Goal: Information Seeking & Learning: Learn about a topic

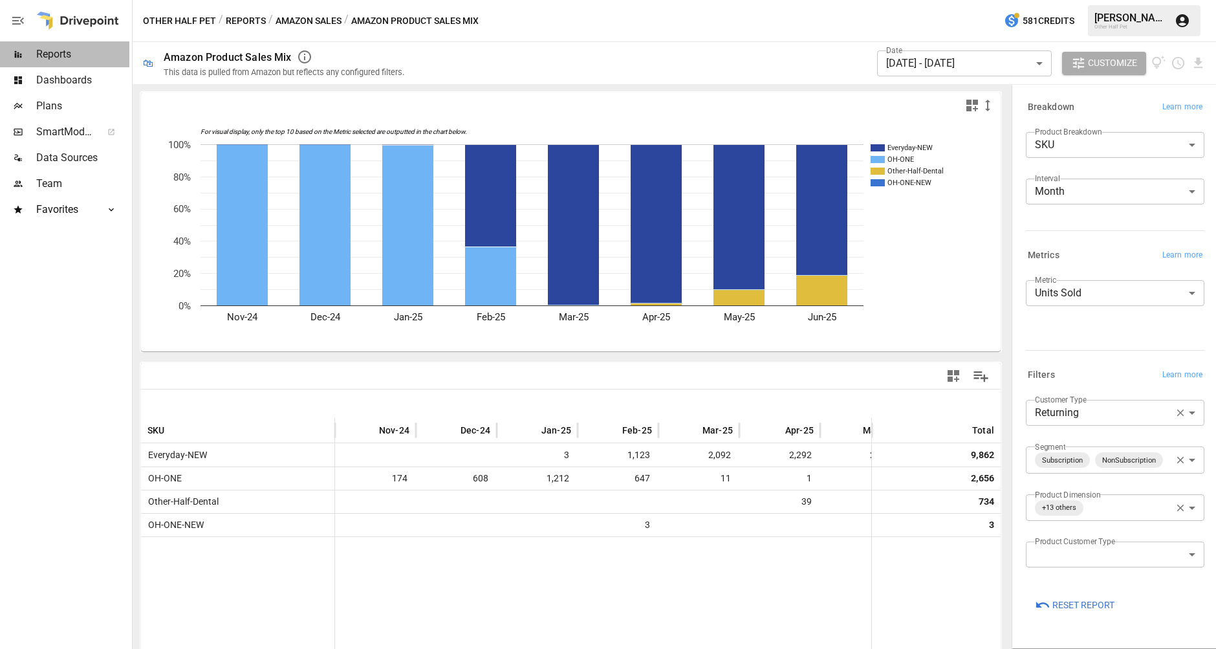
click at [73, 56] on span "Reports" at bounding box center [82, 55] width 93 height 16
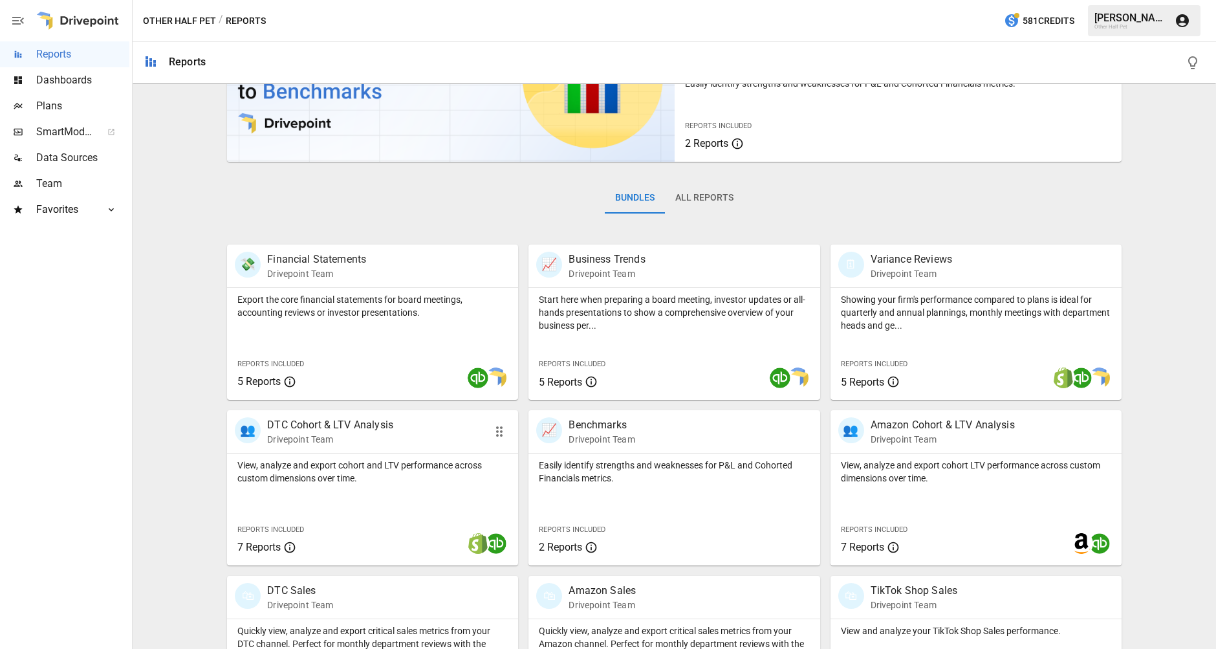
scroll to position [354, 0]
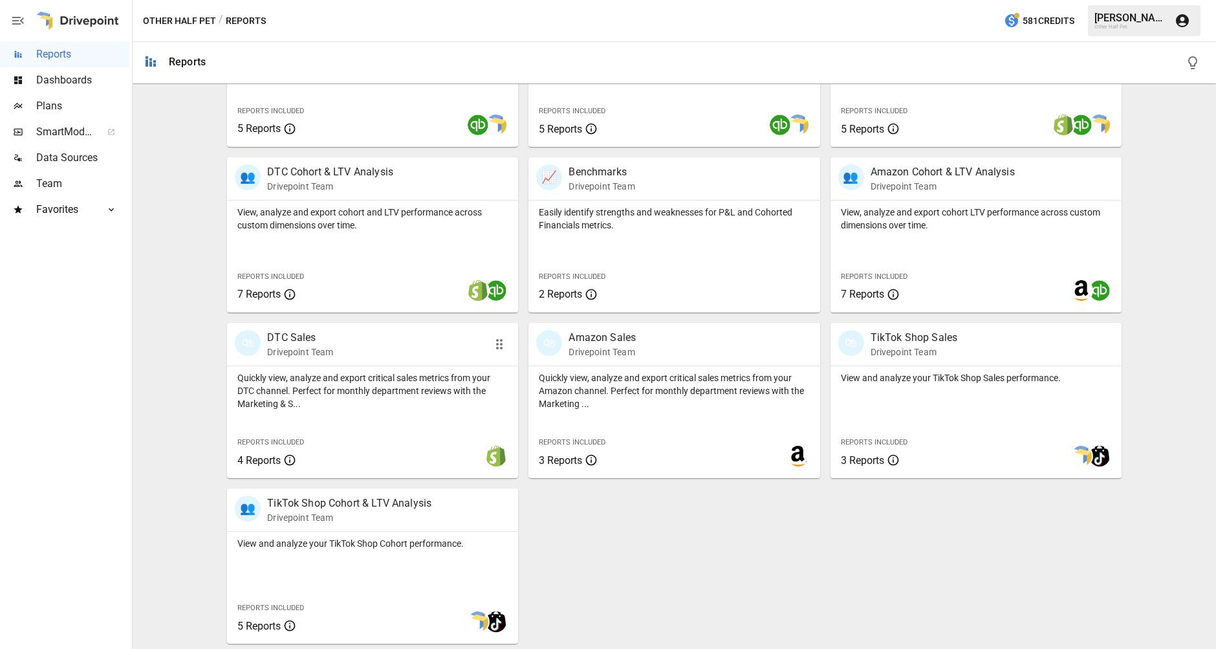
click at [302, 345] on p "DTC Sales" at bounding box center [300, 338] width 66 height 16
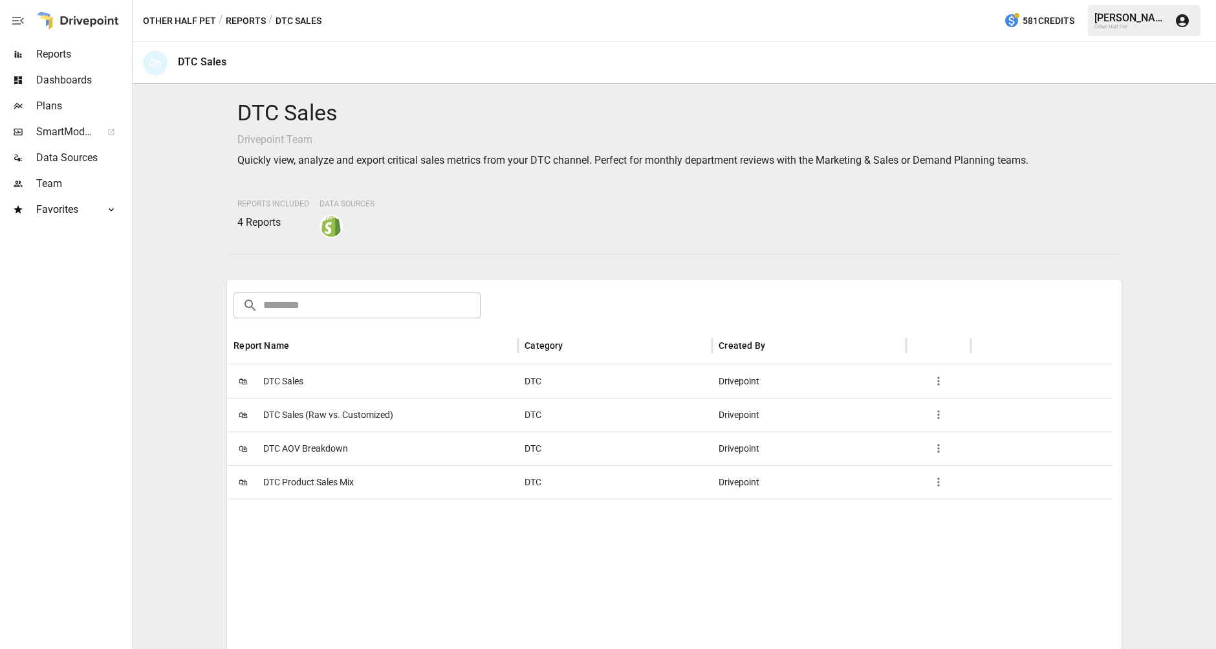
click at [320, 375] on div "🛍 DTC Sales" at bounding box center [372, 381] width 291 height 34
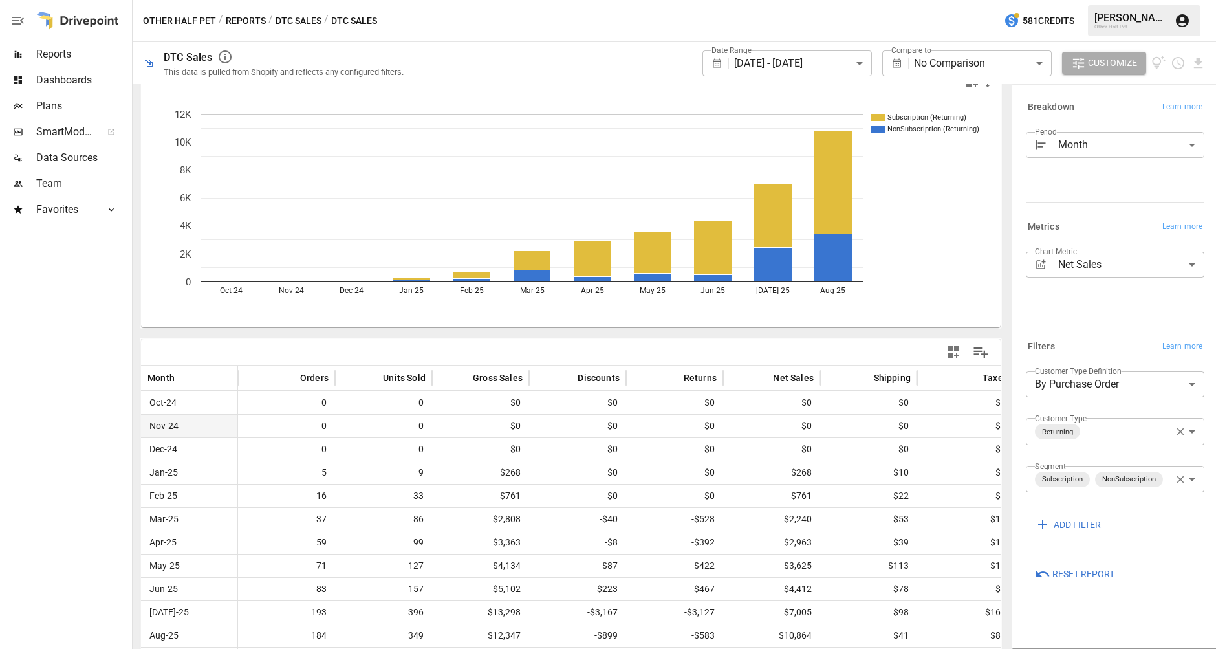
scroll to position [40, 0]
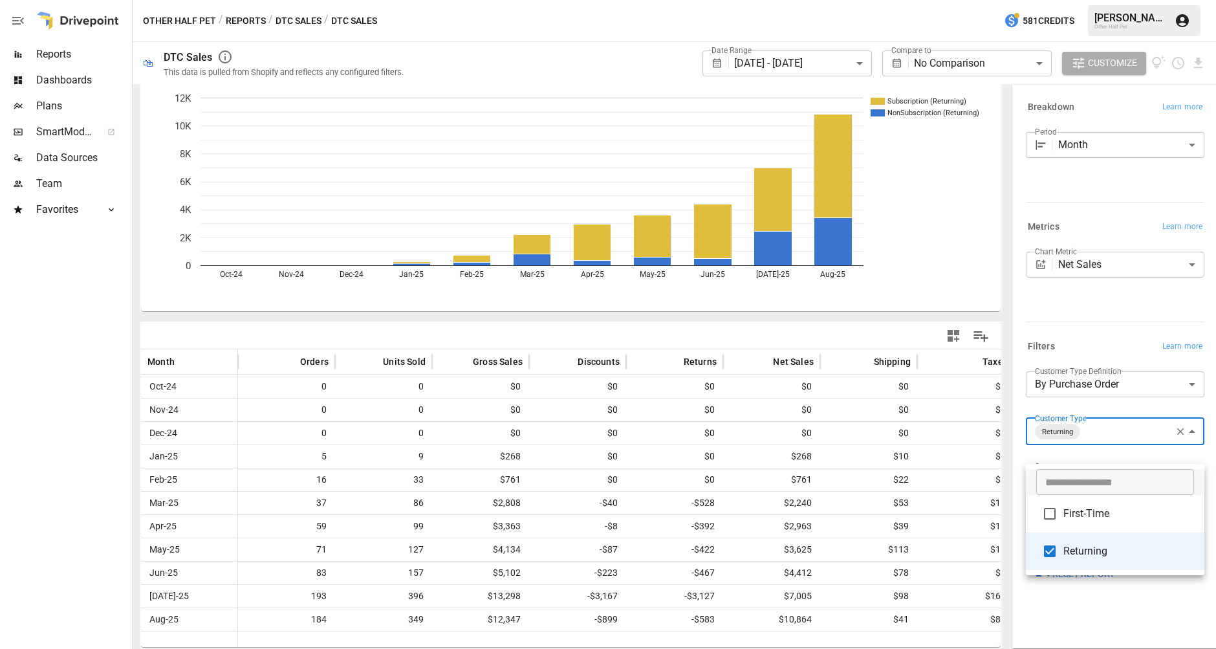
drag, startPoint x: 1139, startPoint y: 448, endPoint x: 1055, endPoint y: 531, distance: 117.6
click at [950, 0] on body "**********" at bounding box center [608, 0] width 1216 height 0
type input "**********"
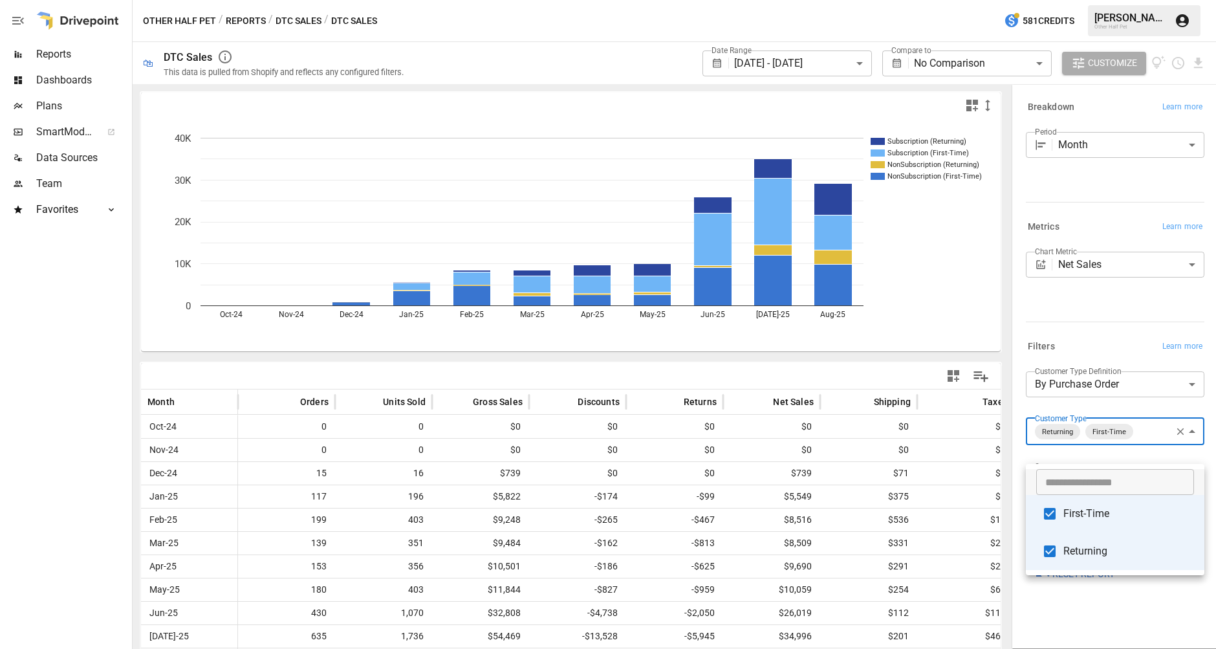
click at [906, 327] on div at bounding box center [608, 324] width 1216 height 649
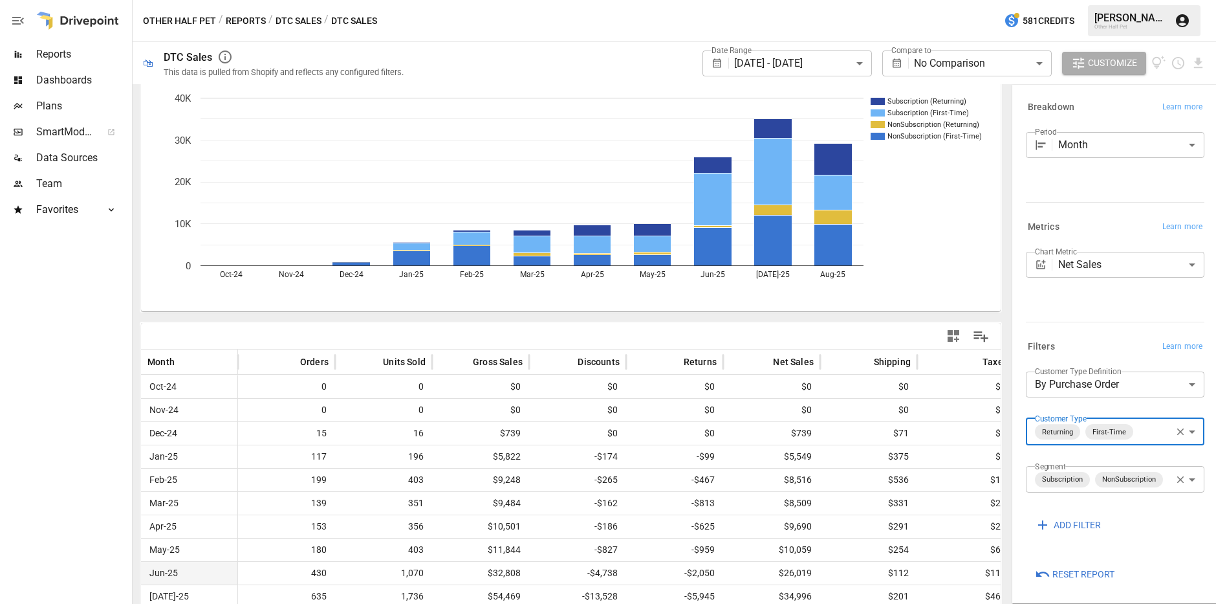
scroll to position [85, 0]
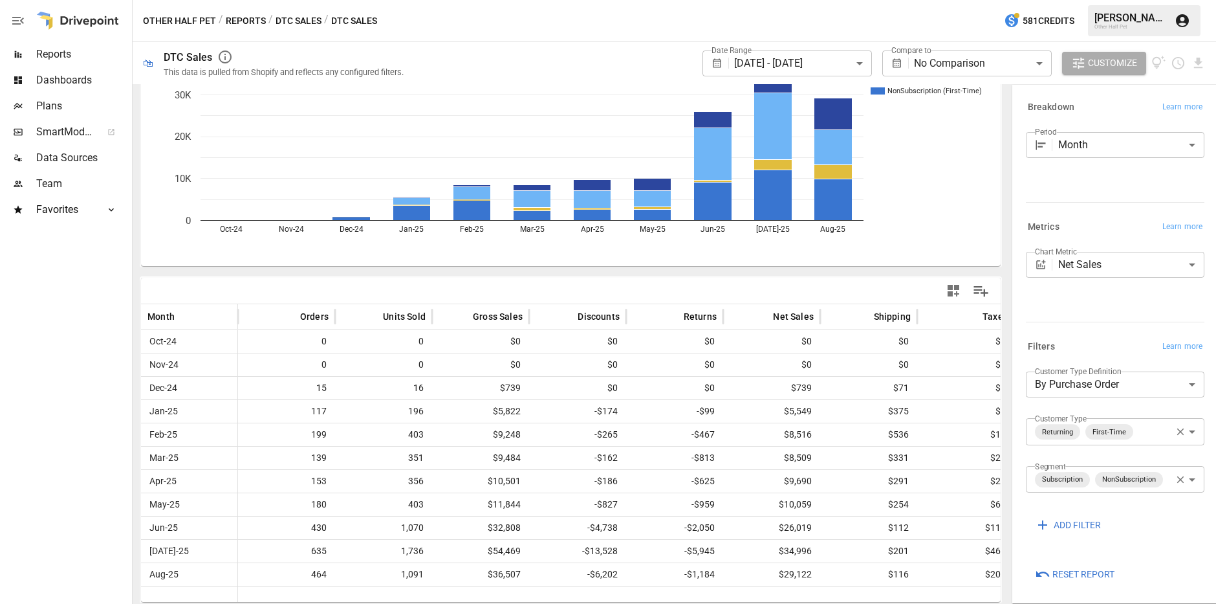
click at [743, 514] on div at bounding box center [674, 594] width 873 height 16
click at [285, 19] on button "DTC Sales" at bounding box center [299, 21] width 46 height 16
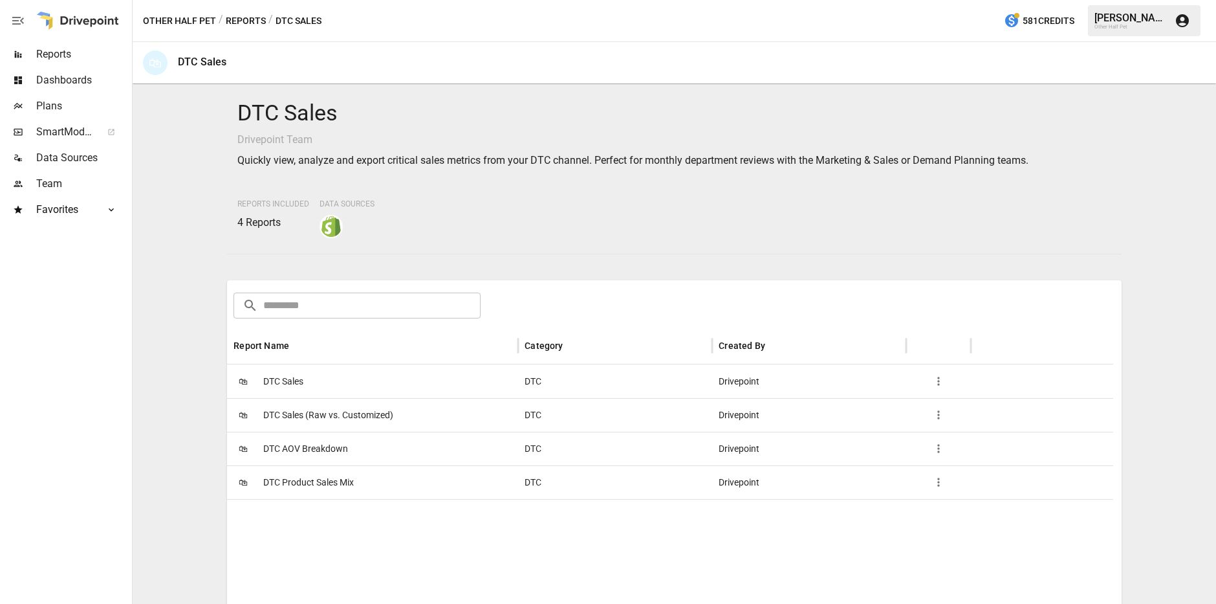
click at [336, 452] on span "DTC AOV Breakdown" at bounding box center [305, 448] width 85 height 33
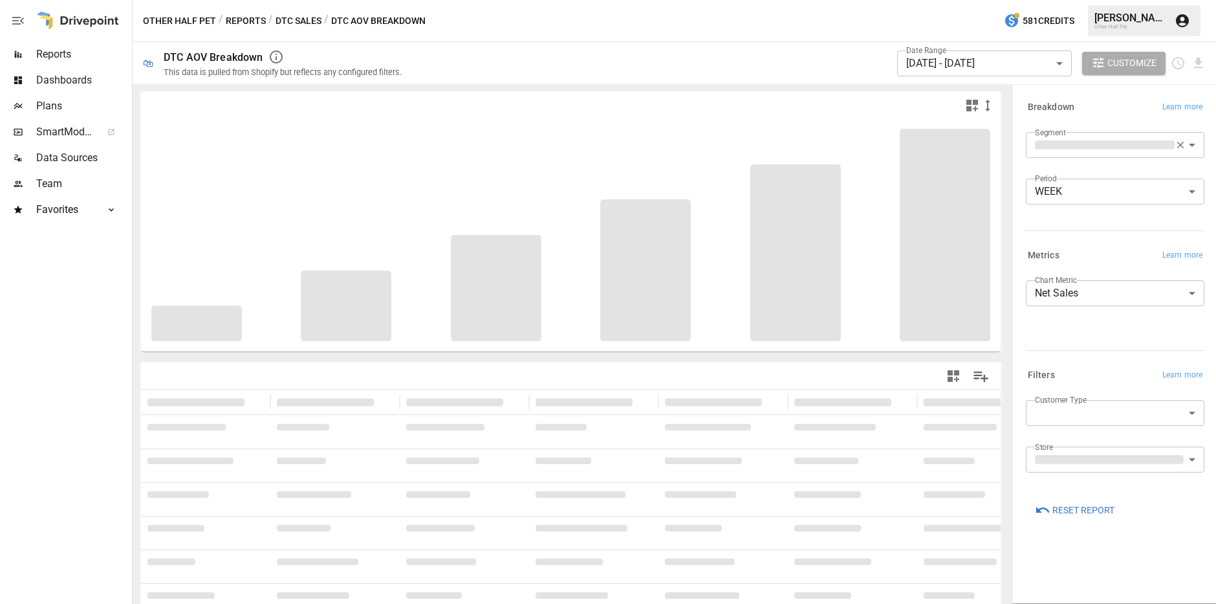
click at [306, 23] on button "DTC Sales" at bounding box center [299, 21] width 46 height 16
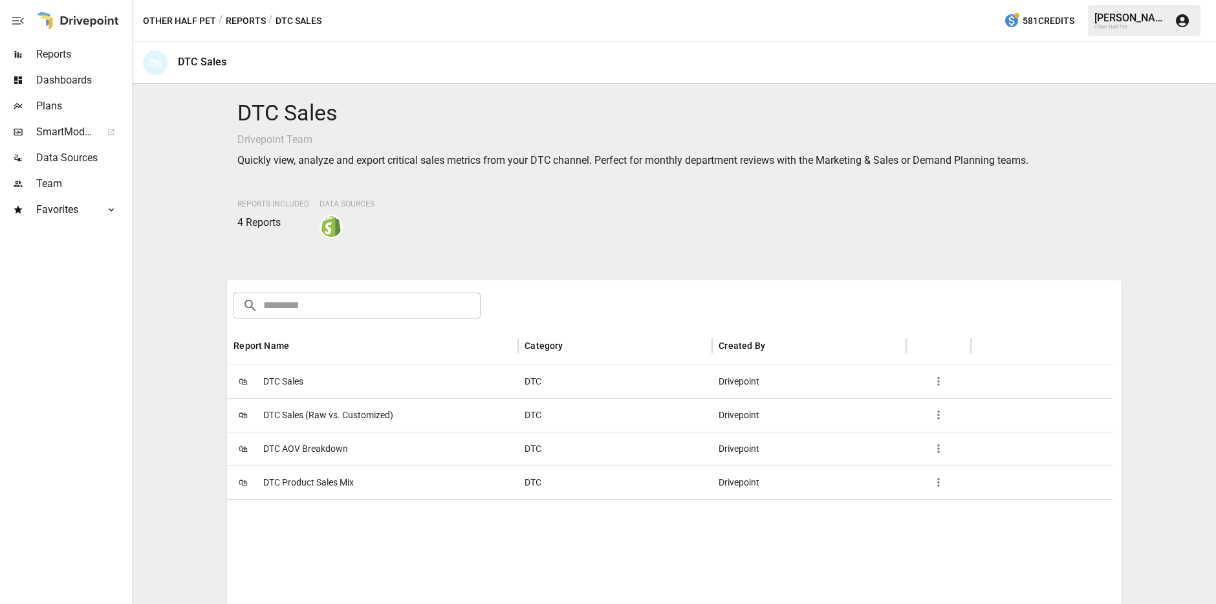
click at [292, 486] on span "DTC Product Sales Mix" at bounding box center [308, 482] width 91 height 33
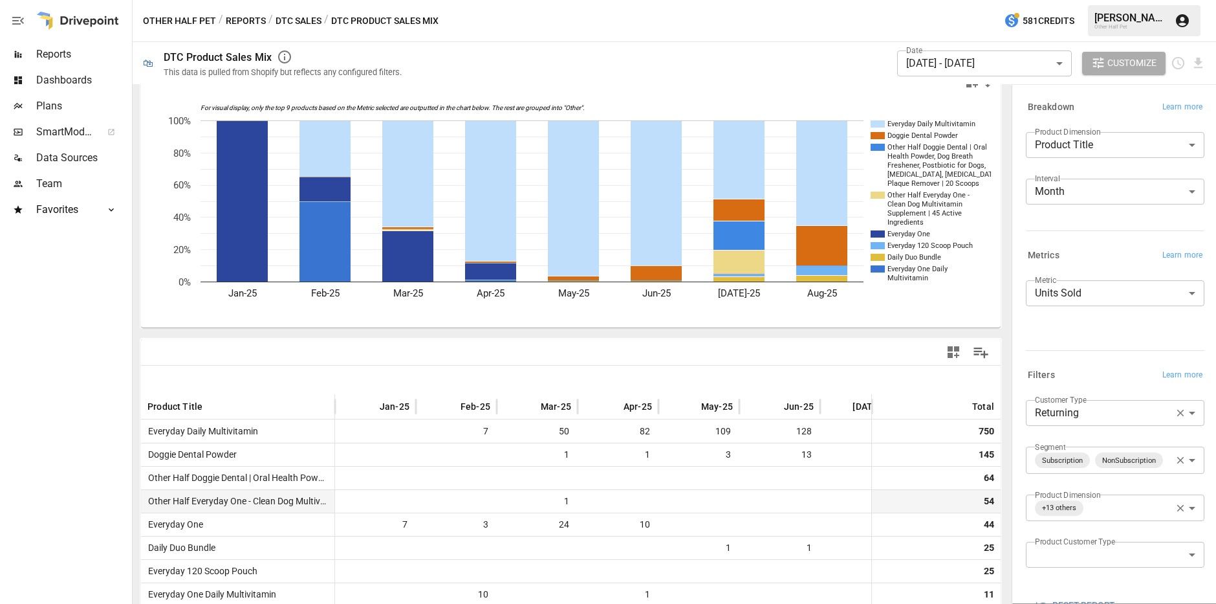
scroll to position [98, 0]
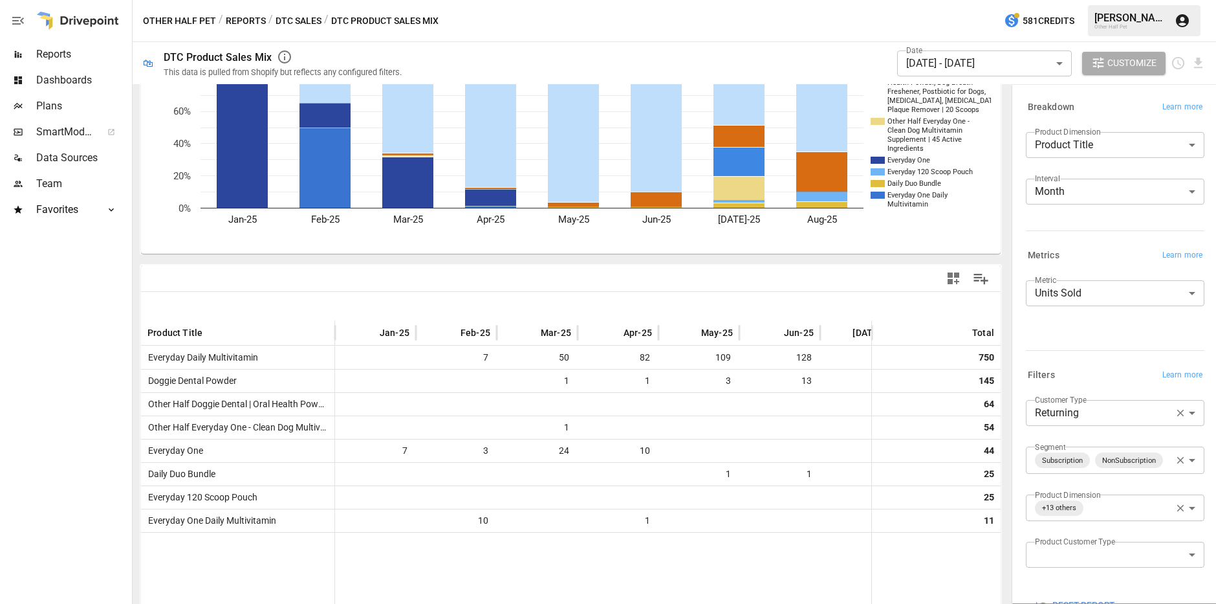
click at [950, 0] on body "Reports Dashboards Plans SmartModel ™ Data Sources Team Favorites Acquisition O…" at bounding box center [608, 0] width 1216 height 0
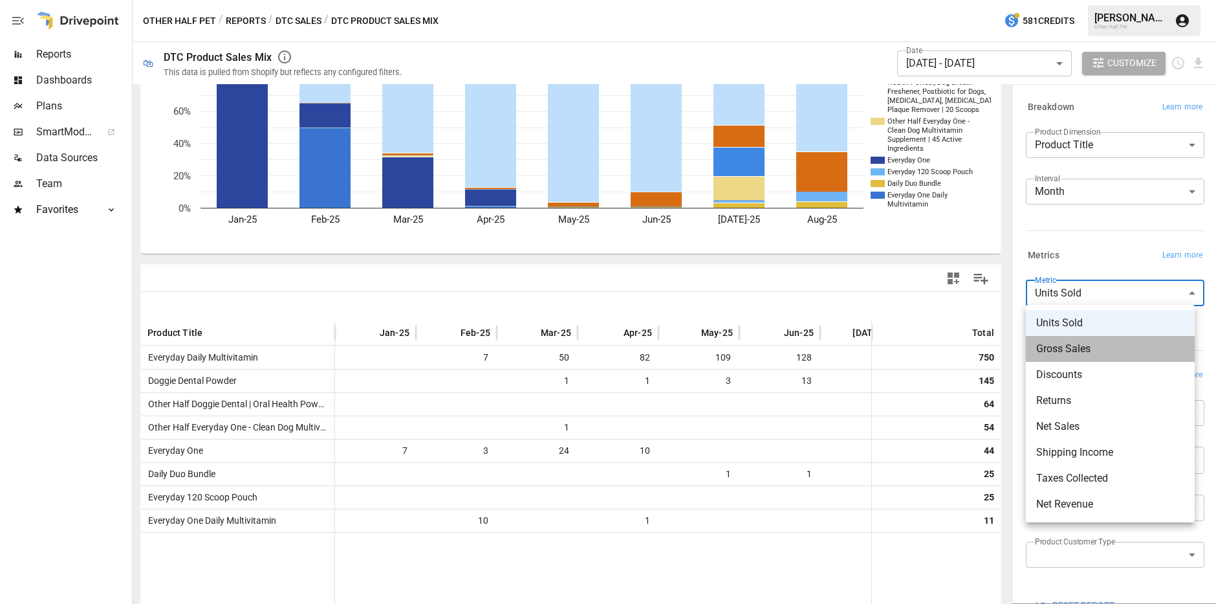
click at [950, 358] on li "Gross Sales" at bounding box center [1110, 349] width 169 height 26
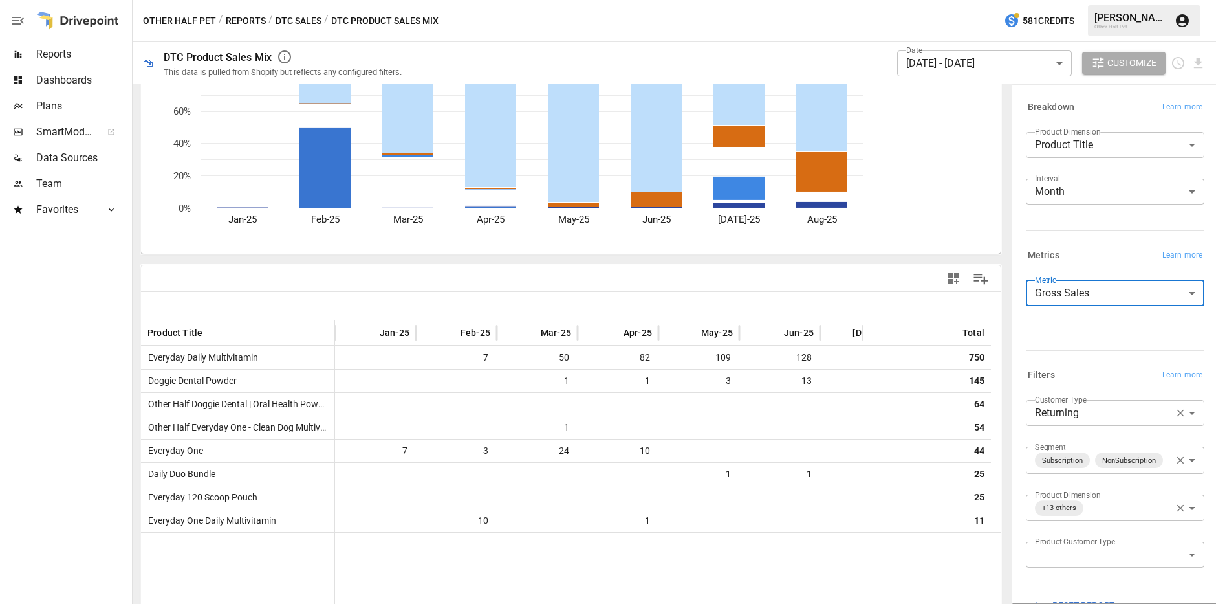
click at [950, 0] on body "Reports Dashboards Plans SmartModel ™ Data Sources Team Favorites Acquisition O…" at bounding box center [608, 0] width 1216 height 0
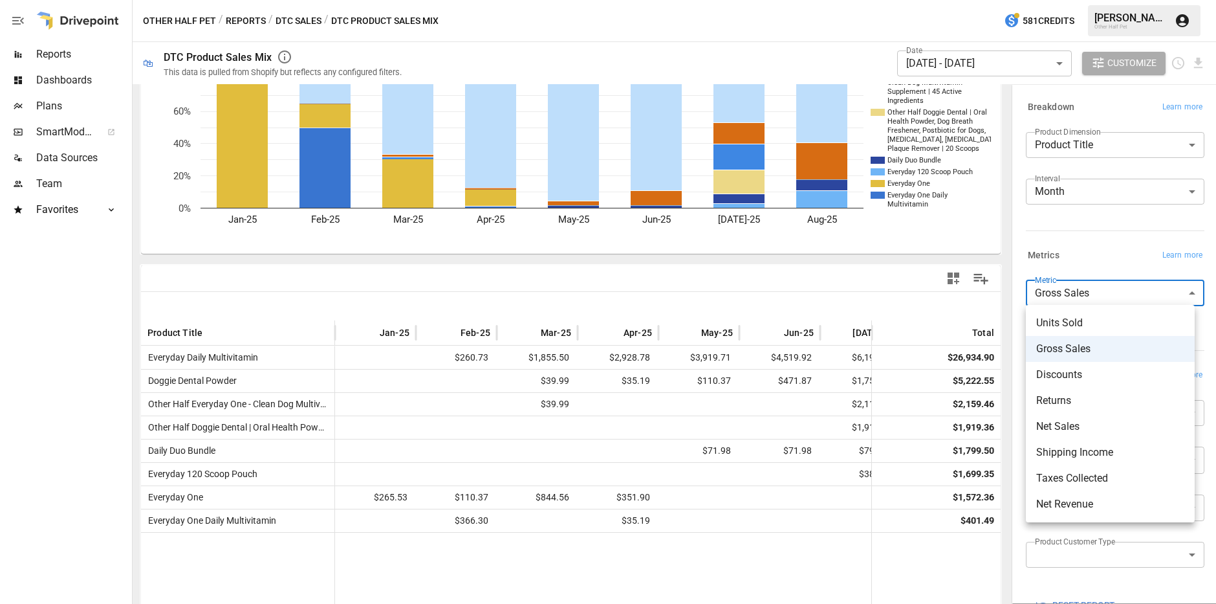
click at [950, 386] on li "Discounts" at bounding box center [1110, 375] width 169 height 26
type input "*********"
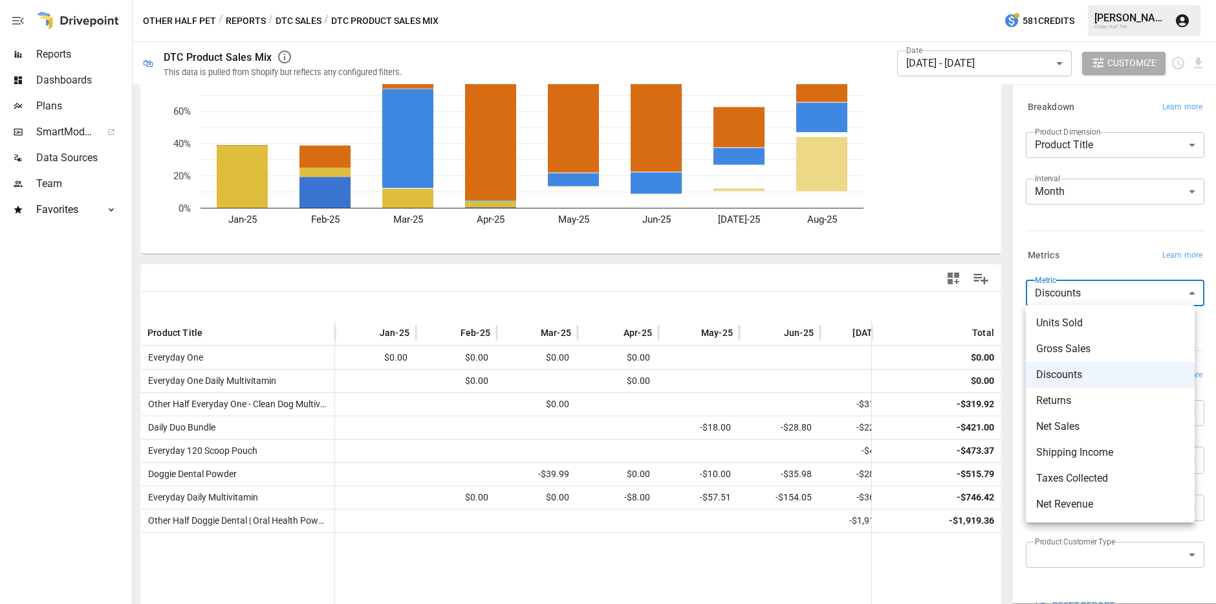
drag, startPoint x: 1083, startPoint y: 294, endPoint x: 1084, endPoint y: 301, distance: 7.1
click at [950, 0] on body "Reports Dashboards Plans SmartModel ™ Data Sources Team Favorites Acquisition O…" at bounding box center [608, 0] width 1216 height 0
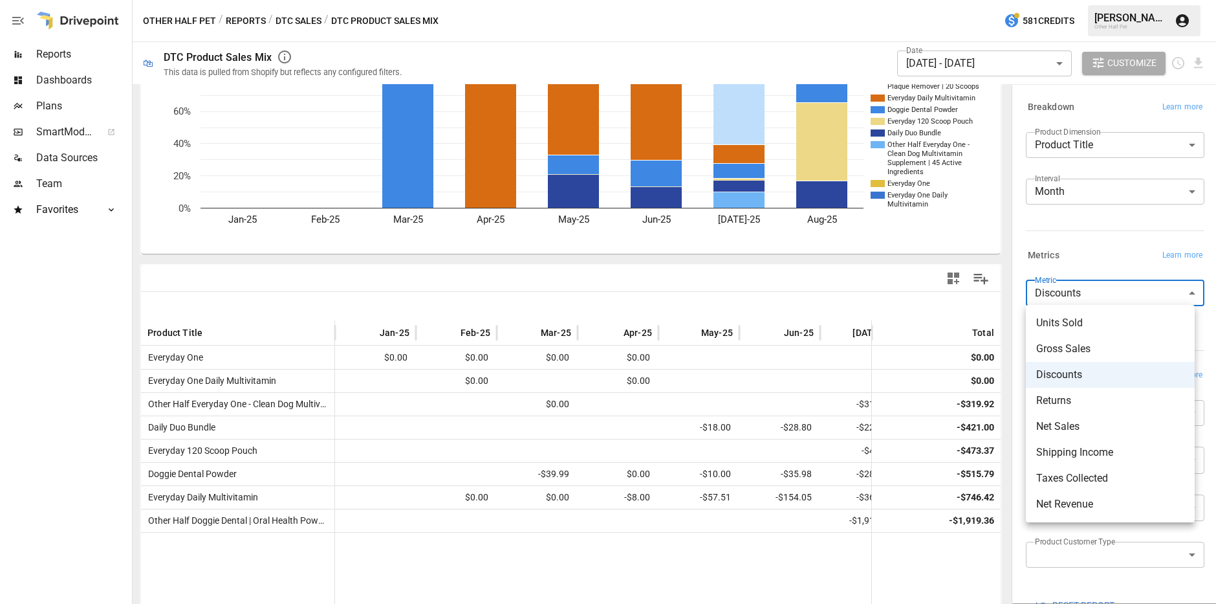
click at [950, 65] on div at bounding box center [608, 302] width 1216 height 604
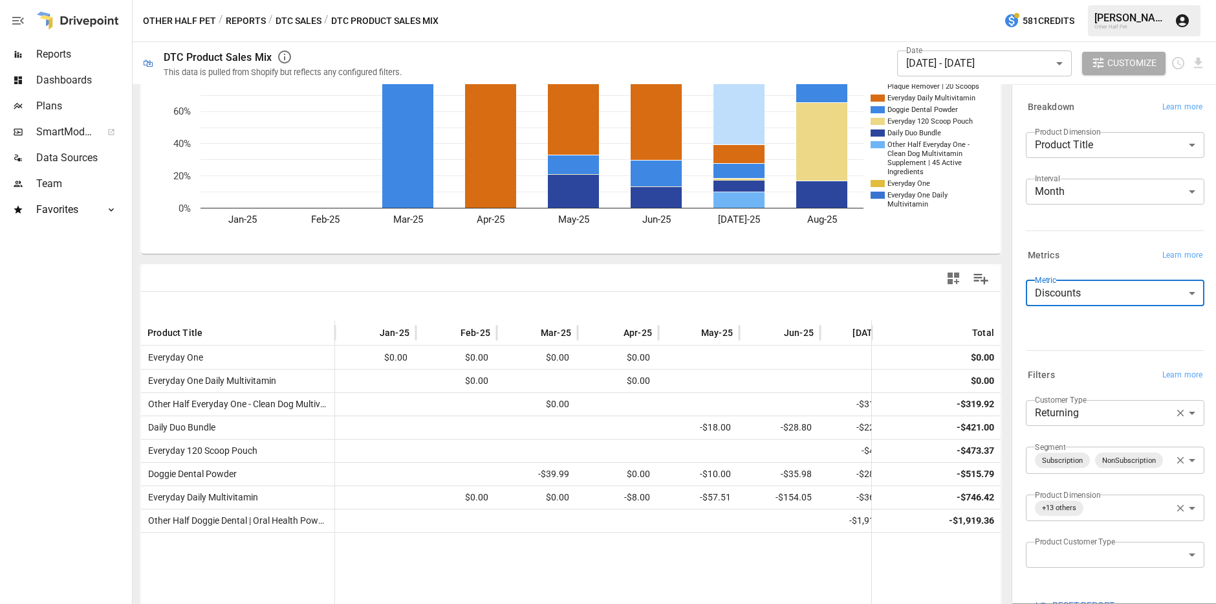
click at [950, 0] on body "Reports Dashboards Plans SmartModel ™ Data Sources Team Favorites Acquisition O…" at bounding box center [608, 0] width 1216 height 0
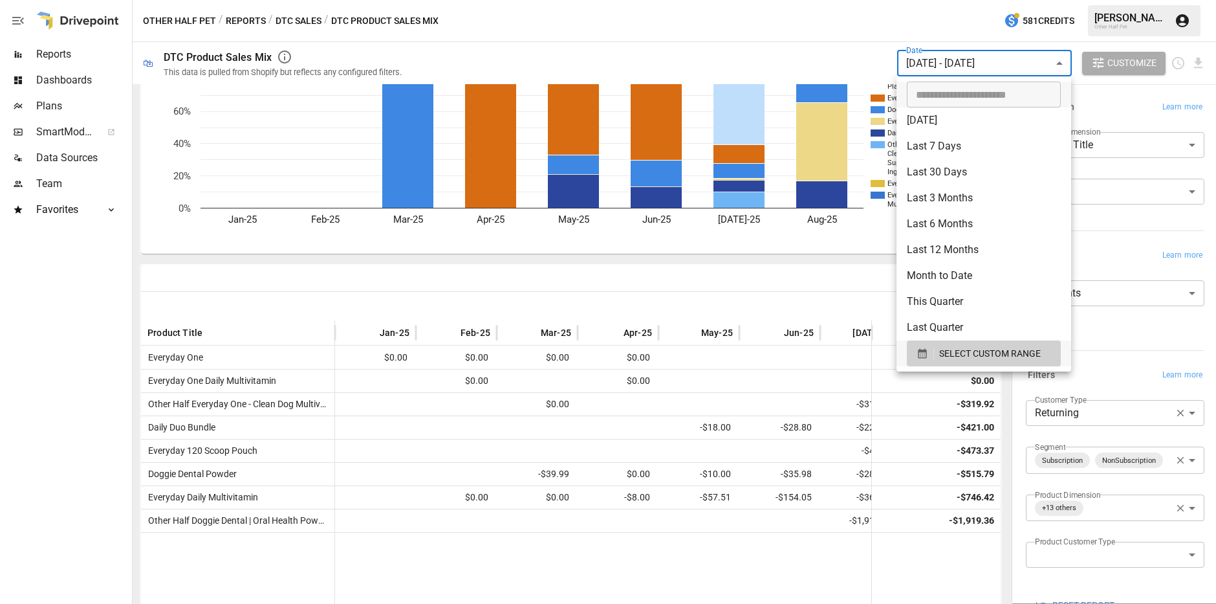
click at [950, 244] on div at bounding box center [608, 302] width 1216 height 604
